Goal: Navigation & Orientation: Find specific page/section

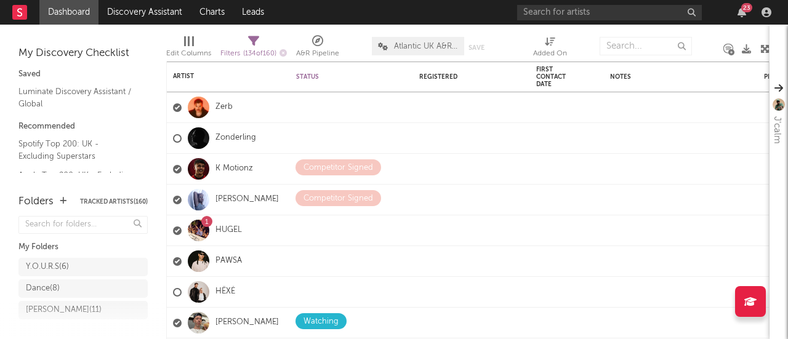
click at [743, 10] on div "23" at bounding box center [746, 7] width 11 height 9
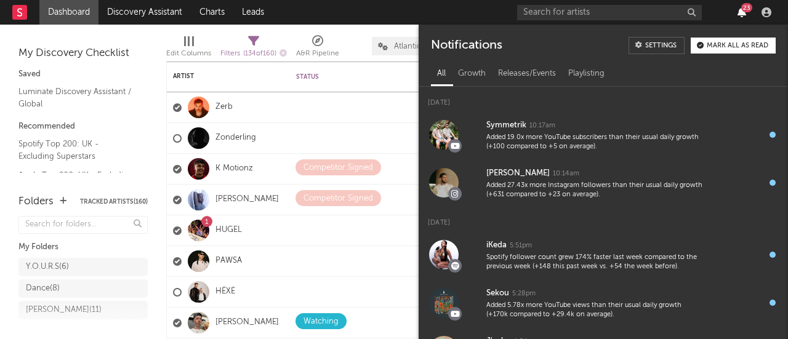
click at [741, 13] on icon "button" at bounding box center [741, 12] width 9 height 10
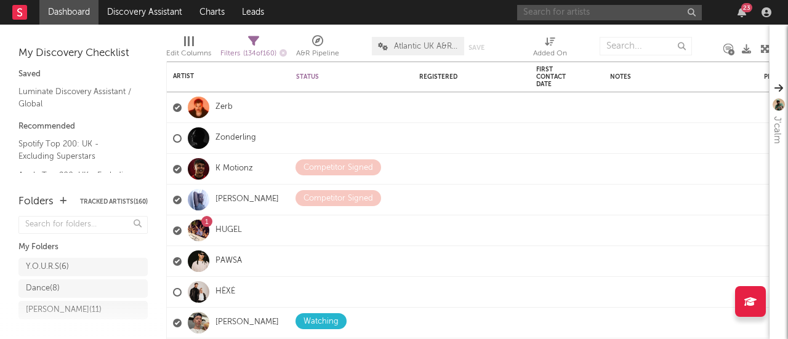
click at [638, 9] on input "text" at bounding box center [609, 12] width 185 height 15
click at [742, 13] on icon "button" at bounding box center [741, 12] width 9 height 10
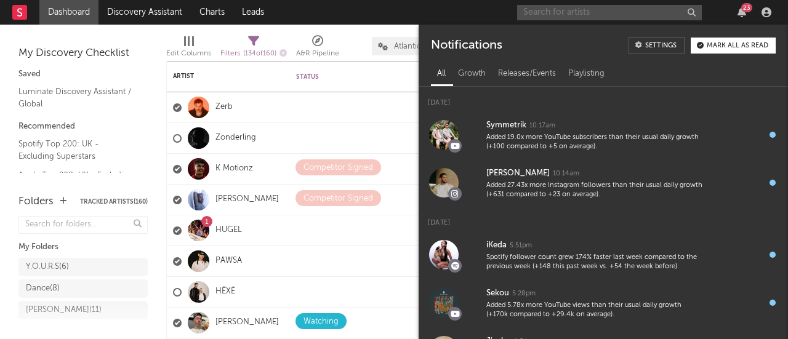
click at [646, 13] on input "text" at bounding box center [609, 12] width 185 height 15
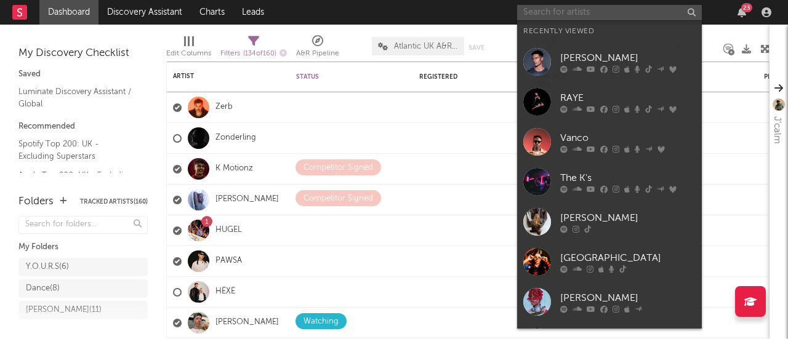
click at [646, 13] on input "text" at bounding box center [609, 12] width 185 height 15
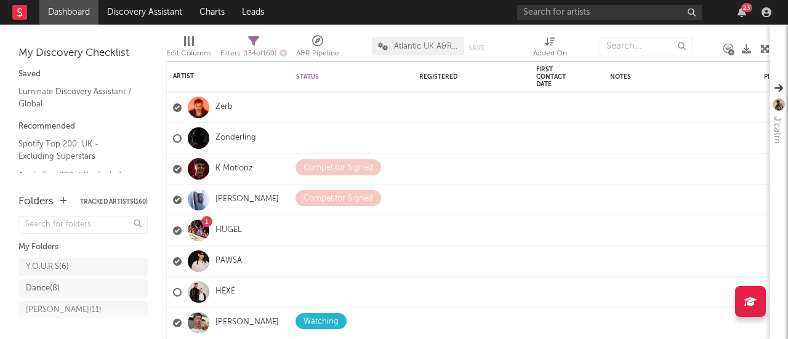
click at [410, 15] on nav "Dashboard Discovery Assistant Charts Leads 23" at bounding box center [394, 12] width 788 height 25
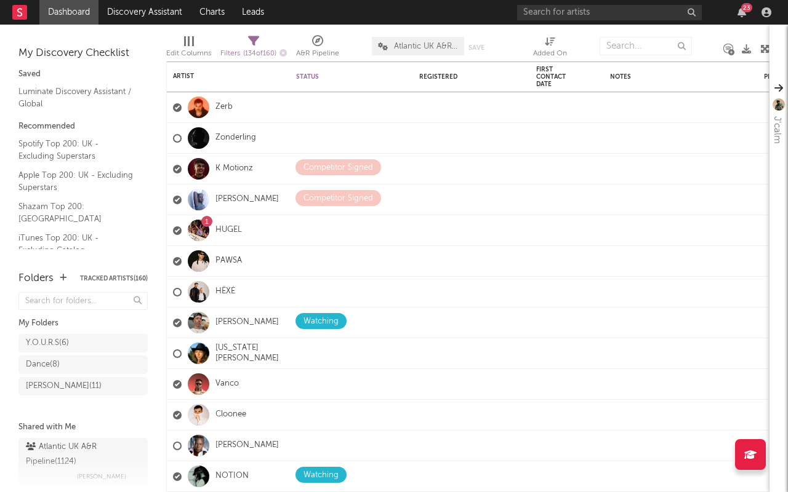
click at [383, 11] on nav "Dashboard Discovery Assistant Charts Leads 23" at bounding box center [394, 12] width 788 height 25
click at [740, 14] on icon "button" at bounding box center [741, 12] width 9 height 10
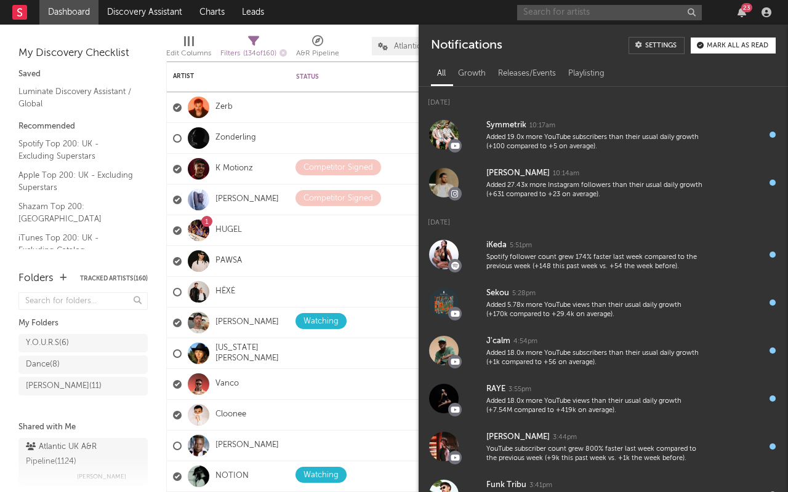
click at [551, 10] on input "text" at bounding box center [609, 12] width 185 height 15
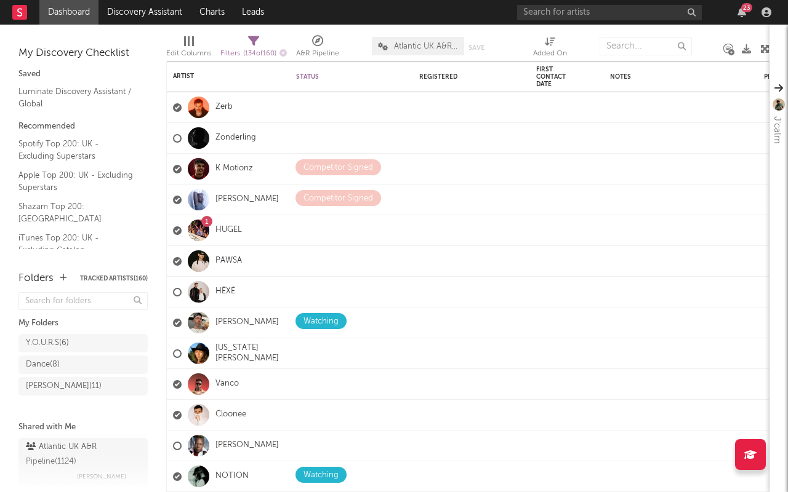
click at [359, 9] on nav "Dashboard Discovery Assistant Charts Leads 23" at bounding box center [394, 12] width 788 height 25
